Goal: Task Accomplishment & Management: Manage account settings

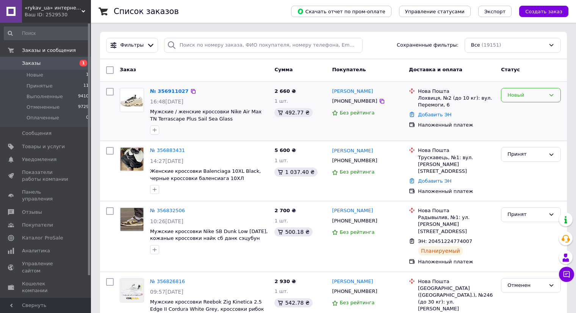
click at [528, 97] on div "Новый" at bounding box center [526, 95] width 38 height 8
click at [527, 110] on li "Принят" at bounding box center [530, 111] width 59 height 14
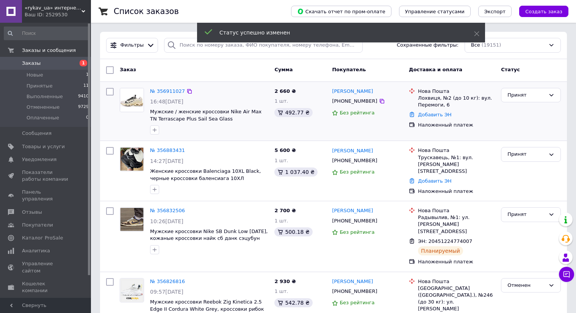
drag, startPoint x: 370, startPoint y: 87, endPoint x: 330, endPoint y: 92, distance: 40.8
click at [330, 92] on div "Тетяна Ястреба +380663306777 Без рейтинга" at bounding box center [367, 111] width 77 height 53
copy link "Тетяна Ястреба"
click at [339, 92] on link "Тетяна Ястреба" at bounding box center [352, 91] width 41 height 7
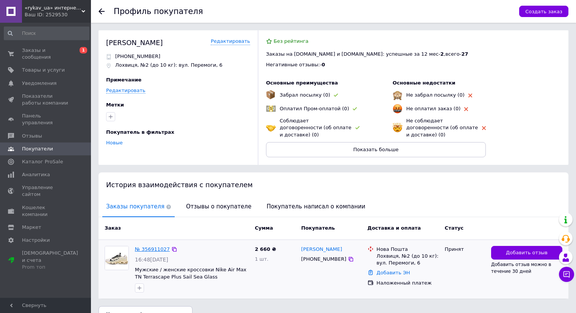
click at [156, 246] on link "№ 356911027" at bounding box center [152, 249] width 35 height 6
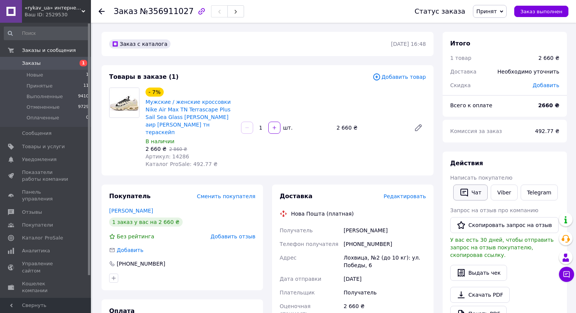
click at [466, 185] on button "Чат" at bounding box center [470, 192] width 34 height 16
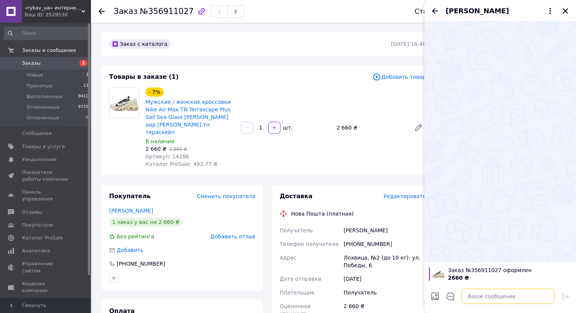
drag, startPoint x: 507, startPoint y: 297, endPoint x: 515, endPoint y: 297, distance: 8.0
click at [507, 297] on textarea at bounding box center [507, 296] width 93 height 15
paste textarea "Вітаємо. Який розмір Вас цікавить? Перевіримо наявність на складі"
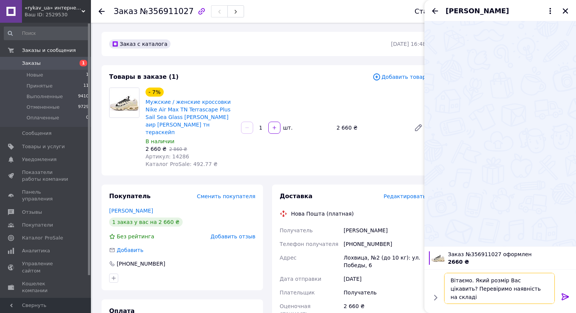
scroll to position [0, 0]
type textarea "Вітаємо. Який розмір Вас цікавить? Перевіримо наявність на складі"
click at [563, 297] on icon at bounding box center [564, 296] width 7 height 7
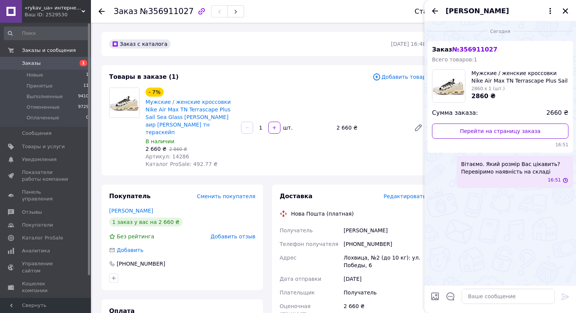
scroll to position [0, 0]
click at [176, 153] on span "Артикул: 14286" at bounding box center [167, 156] width 44 height 6
copy span "14286"
click at [359, 237] on div "[PHONE_NUMBER]" at bounding box center [384, 244] width 85 height 14
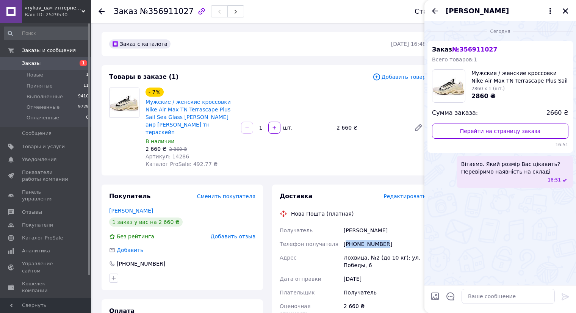
click at [359, 237] on div "[PHONE_NUMBER]" at bounding box center [384, 244] width 85 height 14
copy div "380663306777"
click at [72, 60] on span "1" at bounding box center [80, 63] width 21 height 7
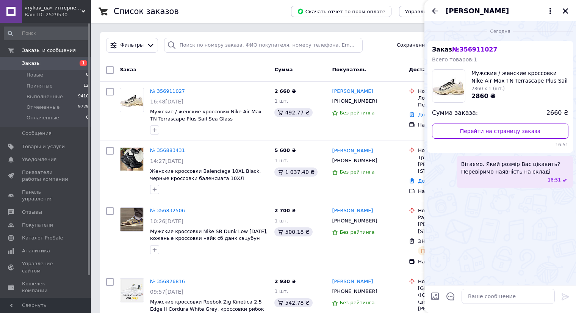
drag, startPoint x: 564, startPoint y: 12, endPoint x: 512, endPoint y: 3, distance: 52.4
click at [563, 12] on icon "Закрыть" at bounding box center [564, 10] width 5 height 5
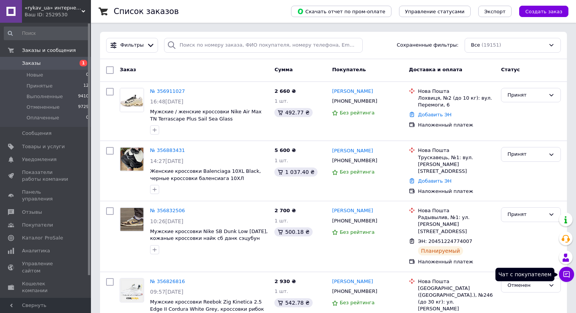
click at [562, 271] on button "Чат с покупателем" at bounding box center [566, 274] width 15 height 15
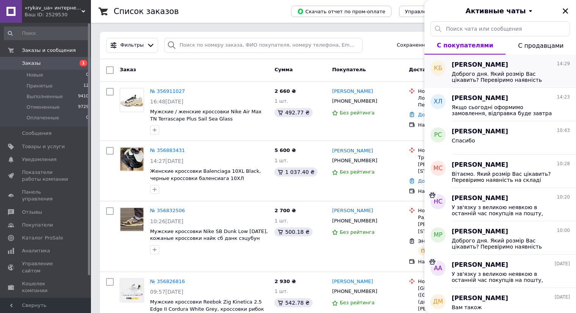
click at [478, 77] on span "Доброго дня. Який розмір Вас цікавить? Перевіримо наявність" at bounding box center [505, 77] width 108 height 12
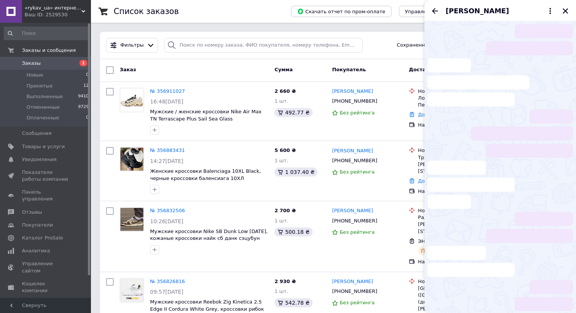
scroll to position [312, 0]
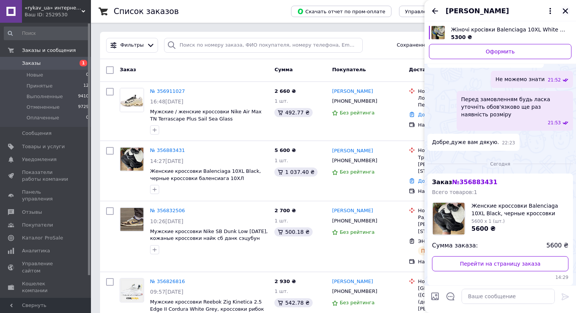
click at [565, 9] on icon "Закрыть" at bounding box center [565, 11] width 7 height 7
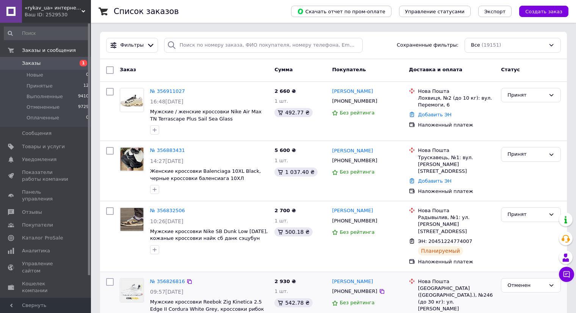
click at [350, 105] on div "[PHONE_NUMBER]" at bounding box center [354, 101] width 48 height 10
copy div "380663306777"
click at [436, 178] on link "Добавить ЭН" at bounding box center [434, 181] width 33 height 6
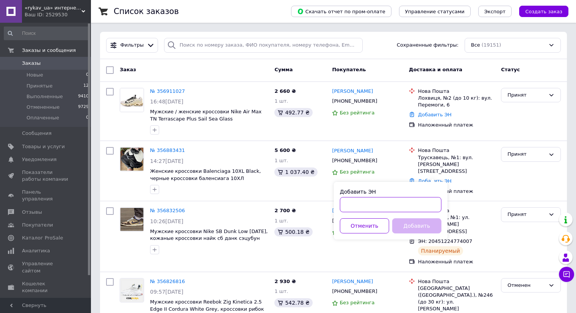
click at [416, 211] on input "Добавить ЭН" at bounding box center [391, 204] width 102 height 15
paste input "20451225105782"
type input "20451225105782"
click at [419, 223] on button "Добавить" at bounding box center [416, 225] width 49 height 15
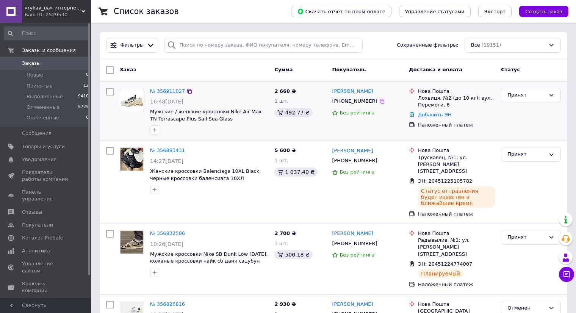
click at [433, 106] on div "Лохвиця, №2 (до 10 кг): вул. Перемоги, 6" at bounding box center [456, 102] width 77 height 14
copy ul "Лохвиця, №2 (до 10 кг): вул. Перемоги, 6"
click at [428, 95] on div "Лохвиця, №2 (до 10 кг): вул. Перемоги, 6" at bounding box center [456, 102] width 77 height 14
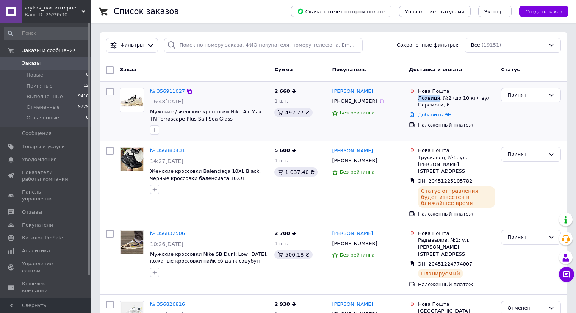
click at [428, 95] on div "Лохвиця, №2 (до 10 кг): вул. Перемоги, 6" at bounding box center [456, 102] width 77 height 14
click at [348, 92] on link "Тетяна Ястреба" at bounding box center [352, 91] width 41 height 7
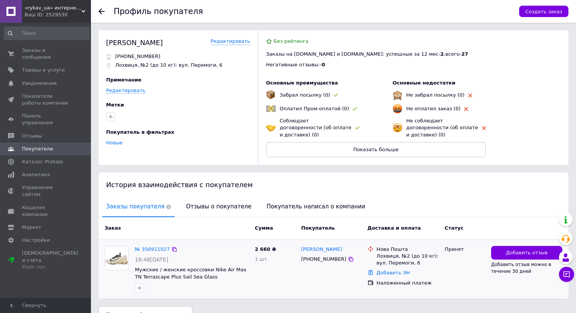
click at [156, 245] on div "№ 356911027" at bounding box center [152, 249] width 36 height 9
click at [156, 246] on link "№ 356911027" at bounding box center [152, 249] width 35 height 6
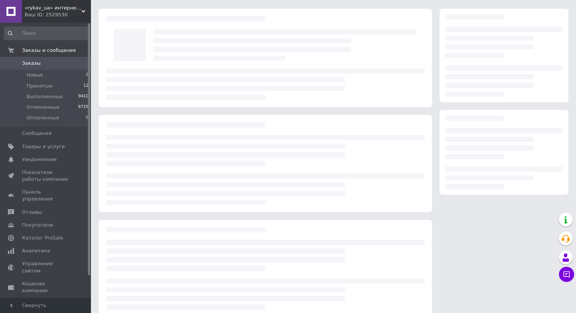
scroll to position [33, 0]
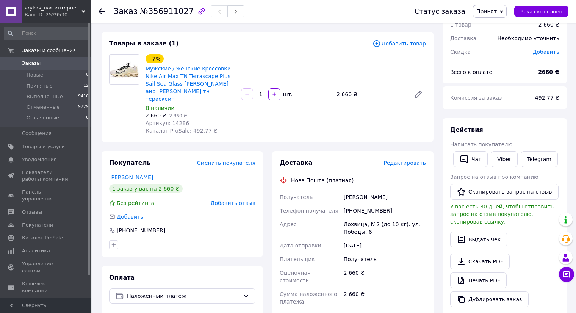
click at [374, 205] on div "[PHONE_NUMBER]" at bounding box center [384, 211] width 85 height 14
click at [375, 204] on div "[PHONE_NUMBER]" at bounding box center [384, 211] width 85 height 14
copy div "380663306777"
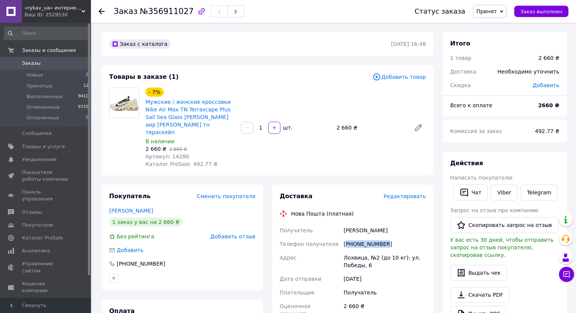
scroll to position [0, 0]
click at [55, 62] on span "Заказы" at bounding box center [46, 63] width 48 height 7
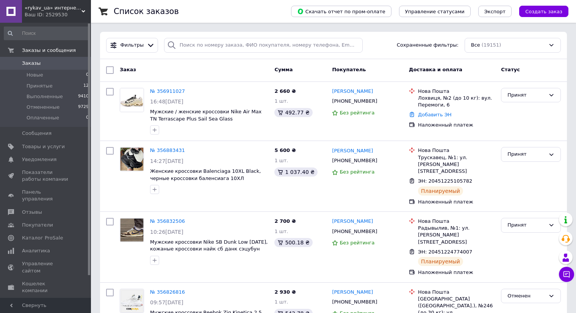
click at [75, 65] on span "0" at bounding box center [80, 63] width 21 height 7
click at [420, 116] on link "Добавить ЭН" at bounding box center [434, 115] width 33 height 6
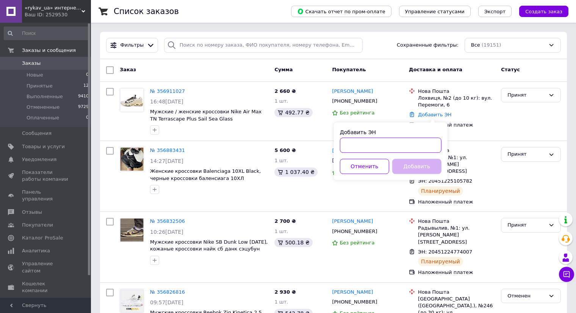
click at [412, 141] on input "Добавить ЭН" at bounding box center [391, 144] width 102 height 15
click at [412, 151] on input "Добавить ЭН" at bounding box center [391, 144] width 102 height 15
paste input "20451225295226"
type input "20451225295226"
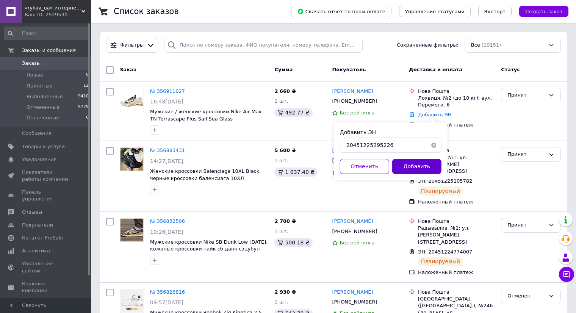
click at [412, 164] on button "Добавить" at bounding box center [416, 166] width 49 height 15
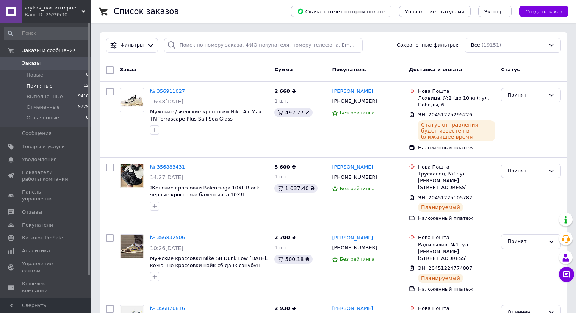
click at [69, 89] on li "Принятые 12" at bounding box center [46, 86] width 93 height 11
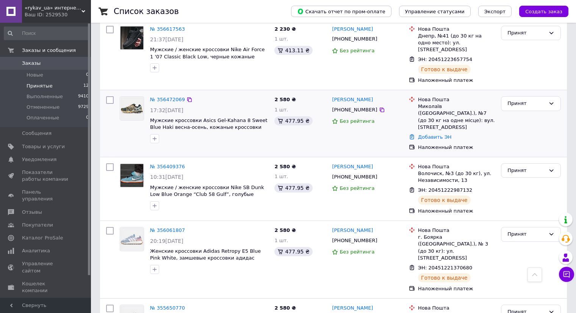
scroll to position [578, 0]
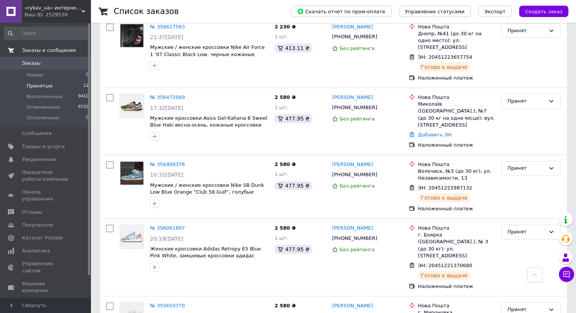
click at [76, 56] on link "Заказы и сообщения" at bounding box center [46, 50] width 93 height 13
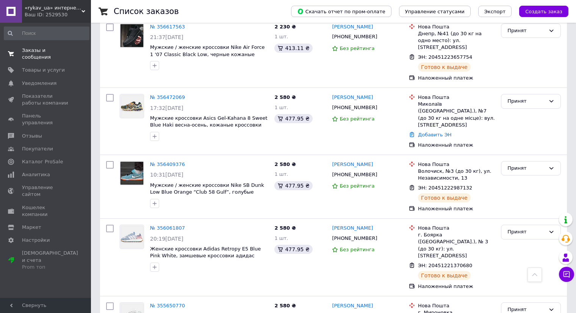
click at [67, 48] on span "Заказы и сообщения" at bounding box center [46, 54] width 48 height 14
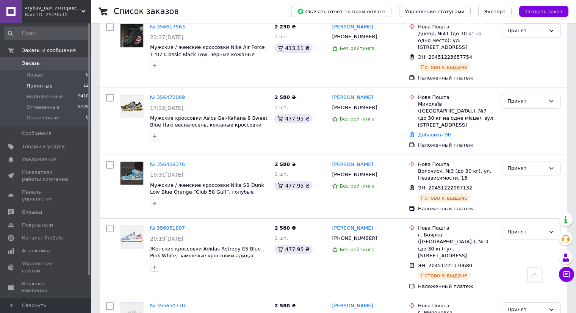
click at [64, 63] on span "Заказы" at bounding box center [46, 63] width 48 height 7
